Goal: Find specific page/section

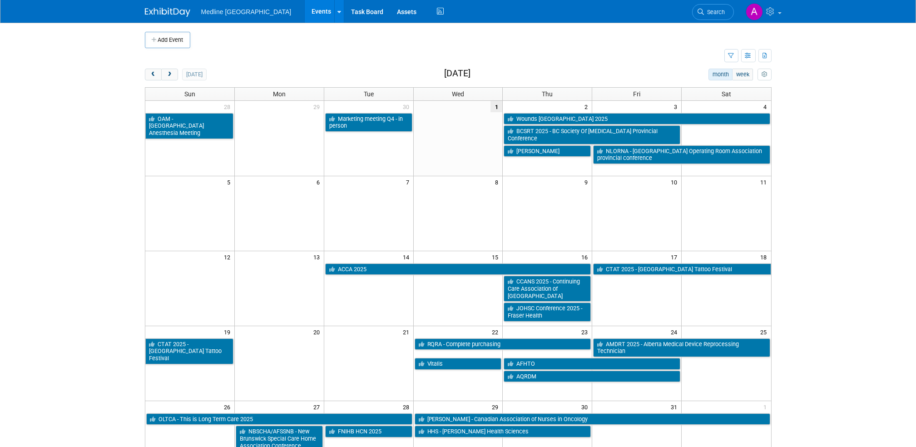
click at [712, 5] on link "Search" at bounding box center [713, 12] width 42 height 16
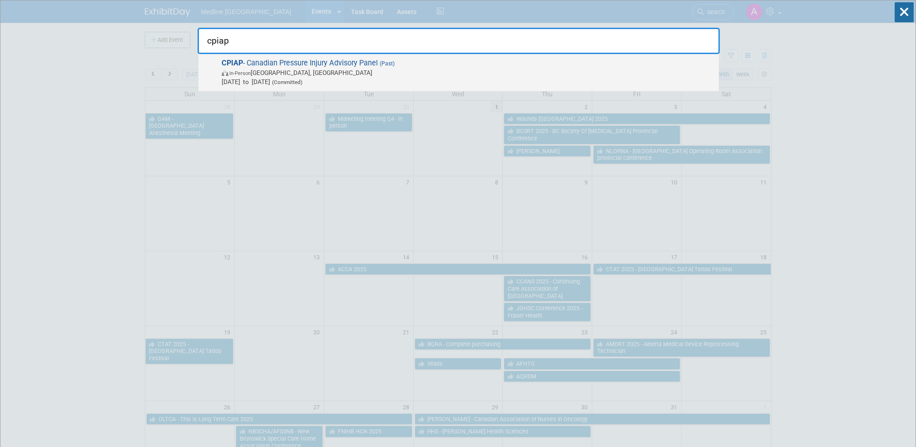
type input "cpiap"
click at [316, 63] on span "CPIAP - Canadian Pressure Injury Advisory Panel (Past) In-Person Toronto, Canad…" at bounding box center [467, 73] width 496 height 28
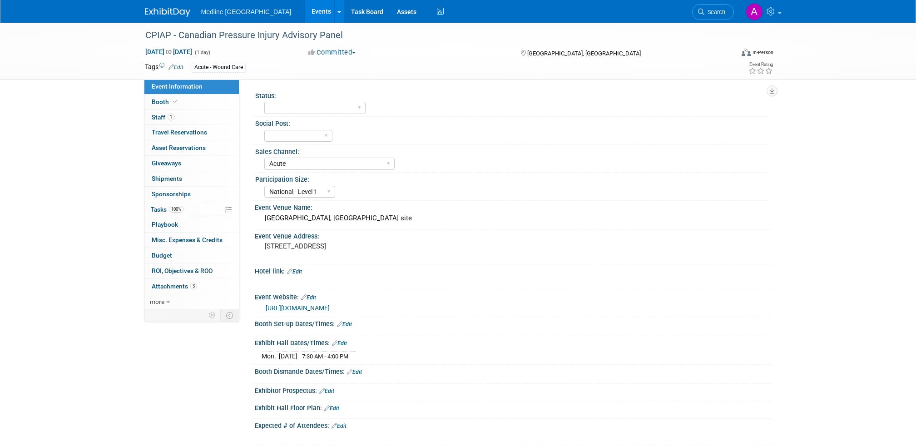
select select "Acute"
select select "National - Level 1"
click at [160, 117] on span "Staff 1" at bounding box center [163, 117] width 23 height 7
